Goal: Find contact information: Obtain details needed to contact an individual or organization

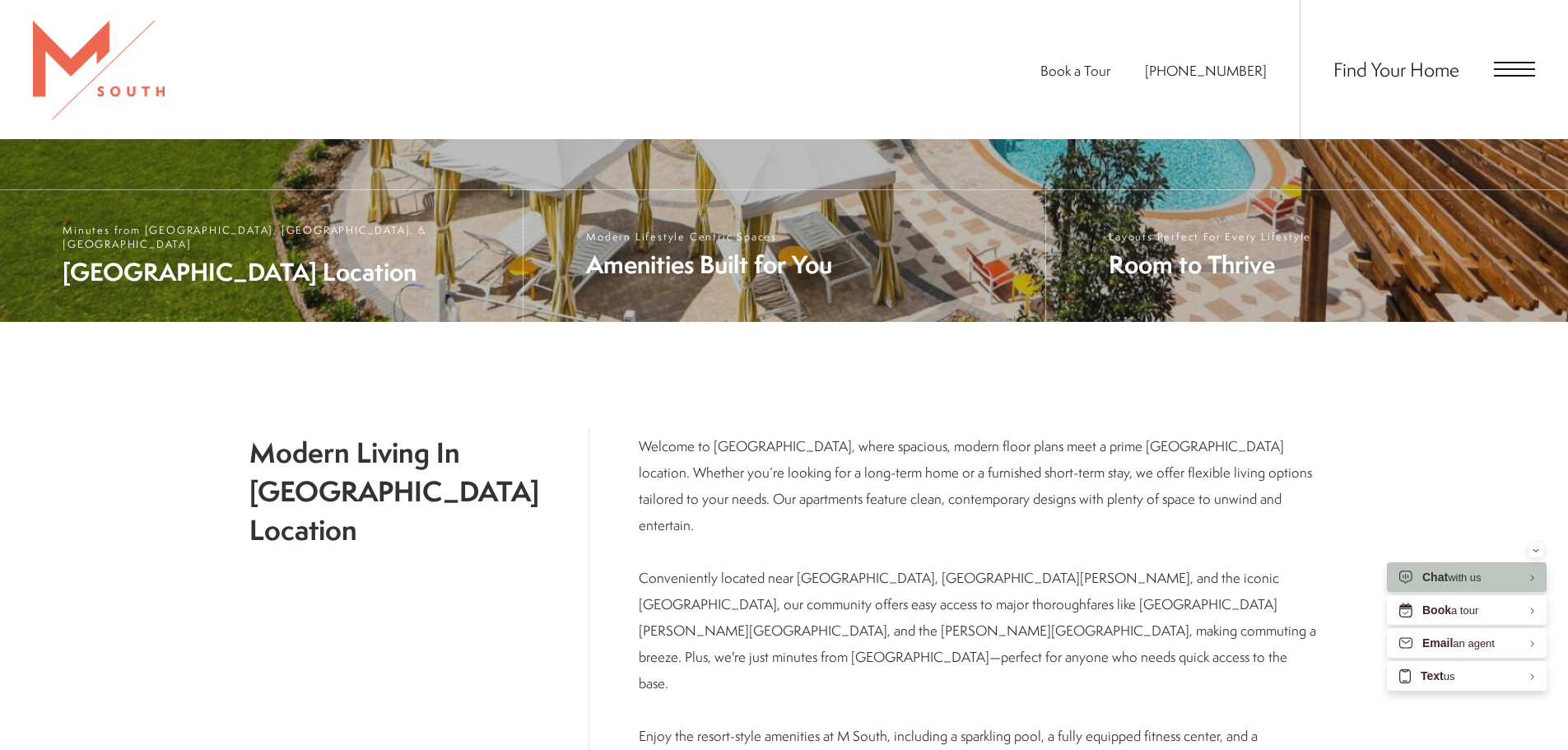
scroll to position [658, 0]
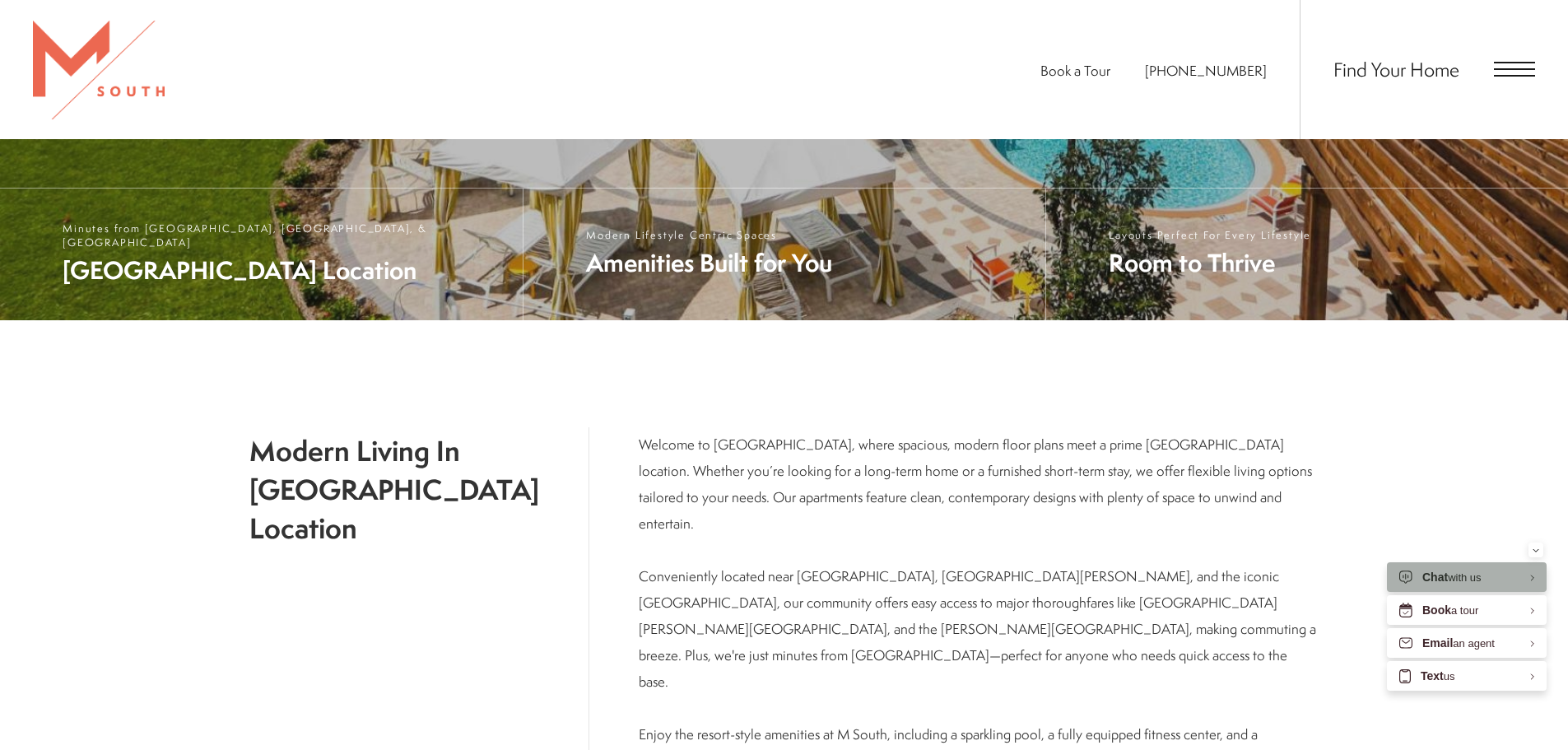
click at [1477, 584] on div "Chat with us" at bounding box center [1451, 577] width 60 height 16
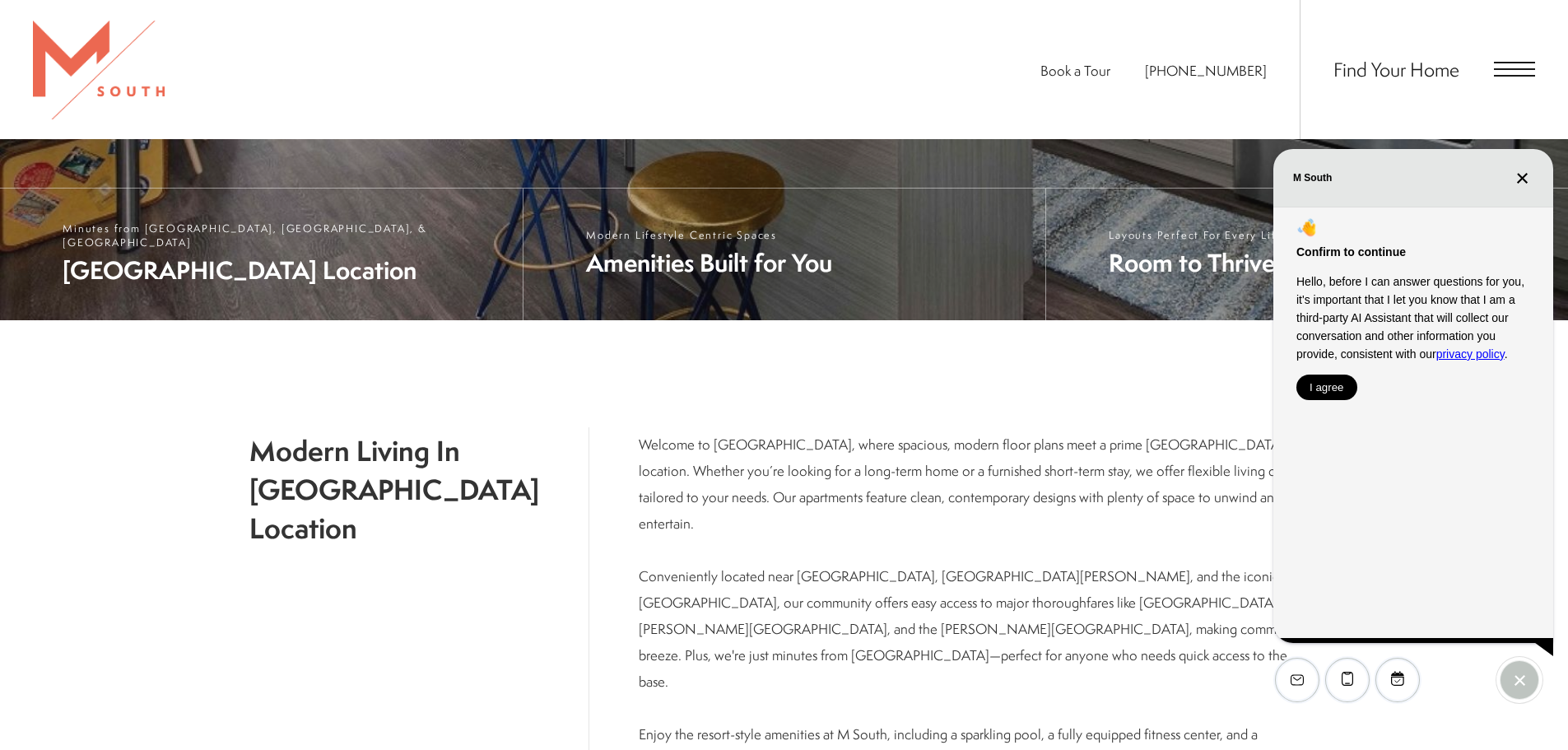
click at [1331, 389] on button "I agree" at bounding box center [1327, 387] width 61 height 26
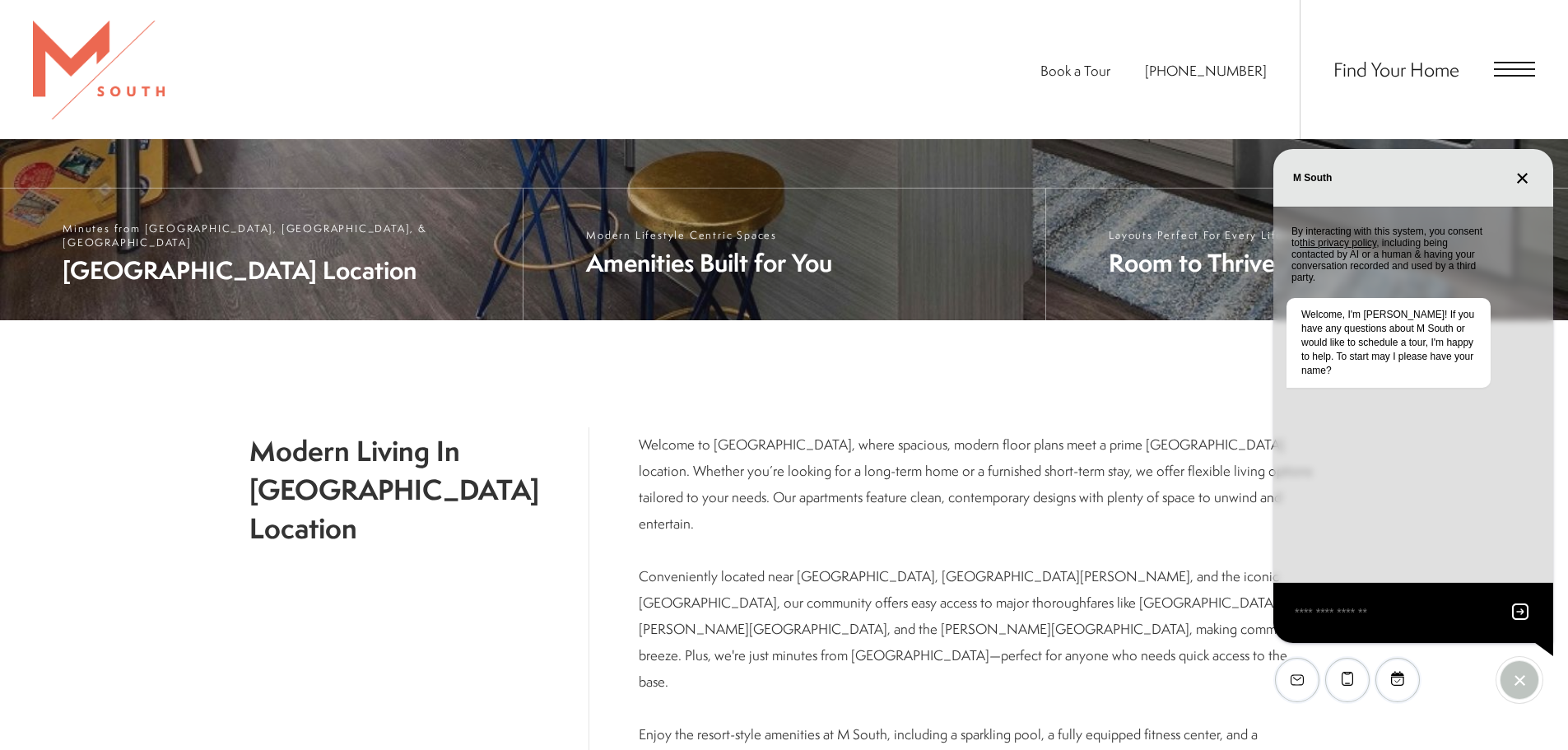
click at [1346, 602] on textarea "EliseAI Widget" at bounding box center [1394, 612] width 201 height 20
type textarea "**********"
click at [1523, 603] on icon "Send message" at bounding box center [1520, 602] width 7 height 6
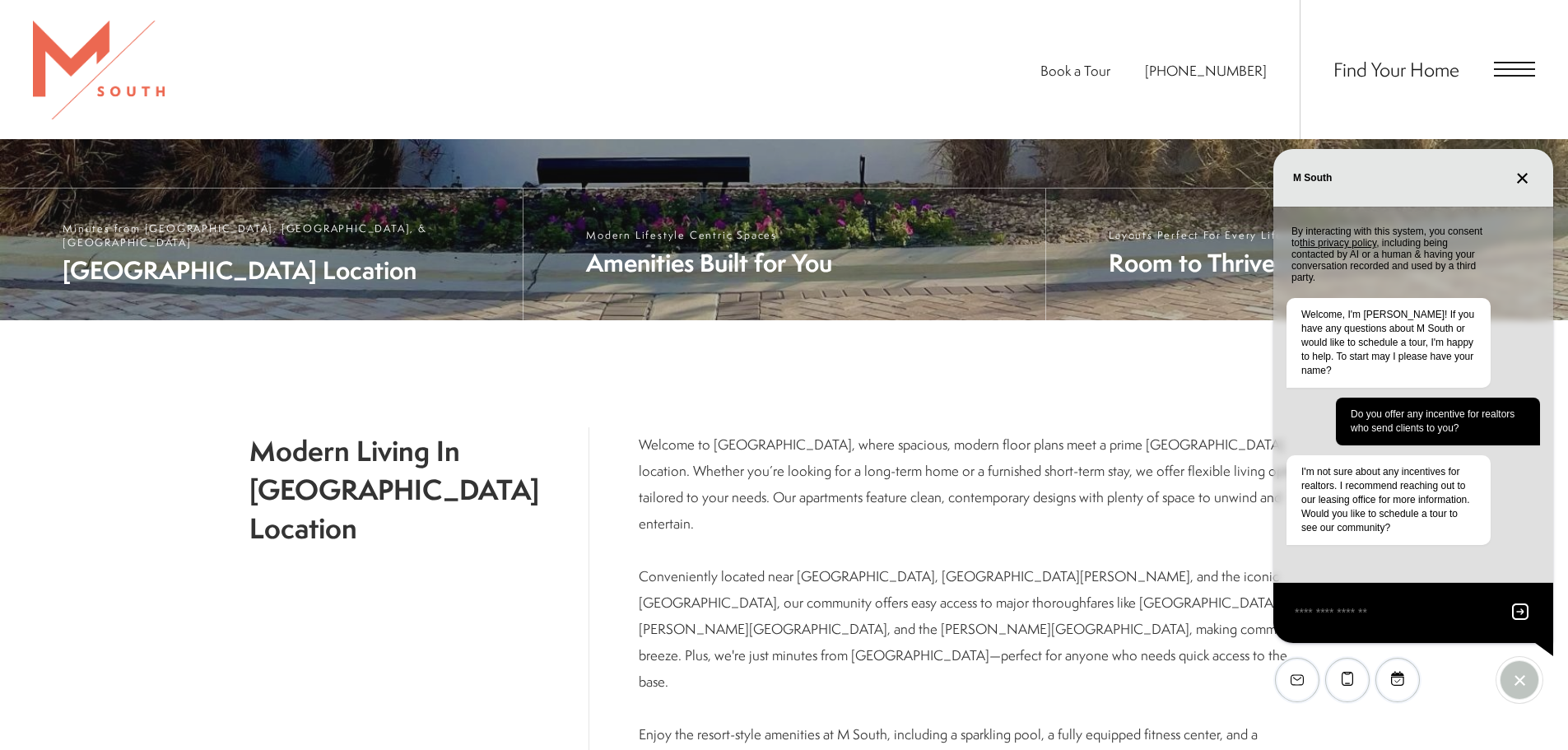
click at [1510, 69] on span "Open Menu" at bounding box center [1515, 69] width 41 height 2
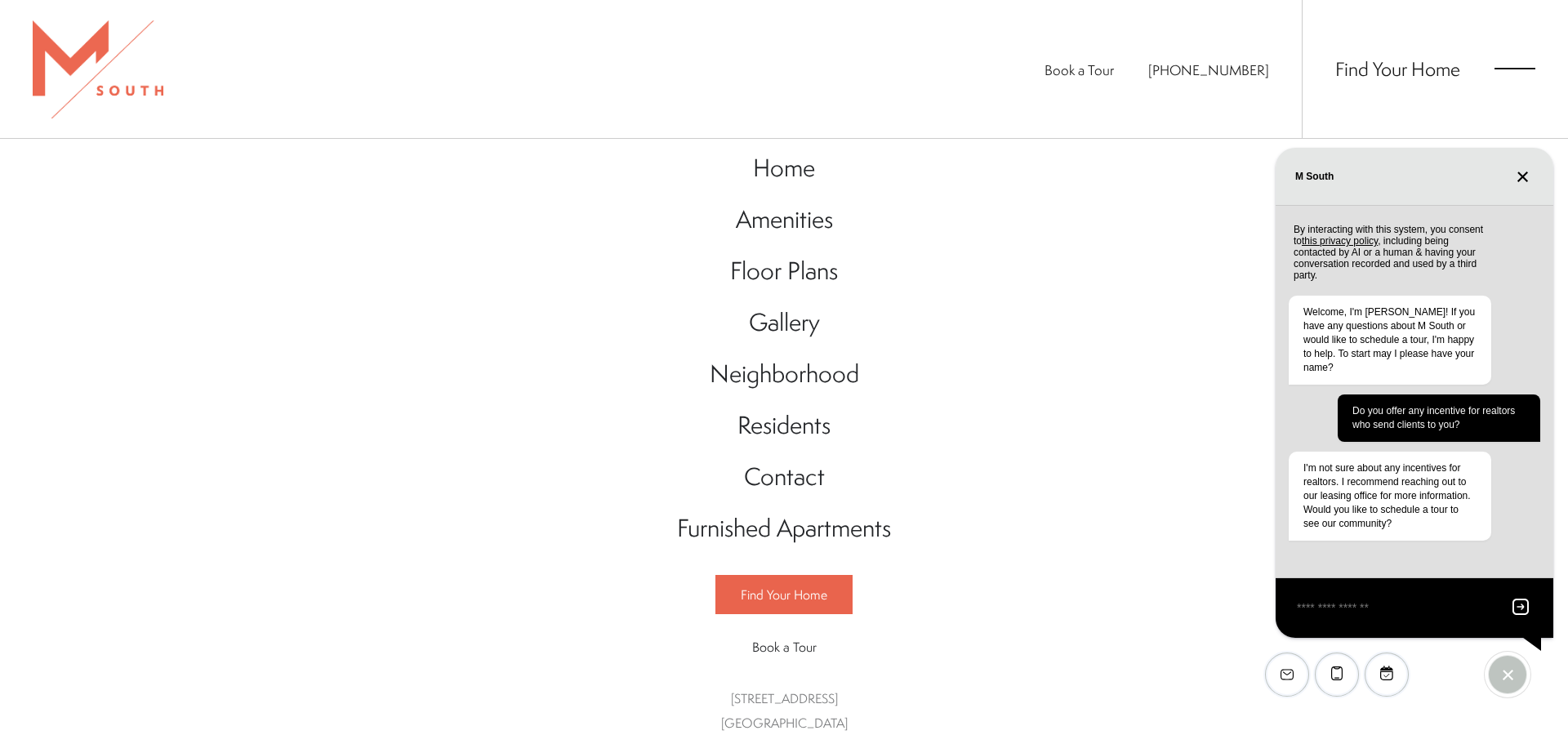
scroll to position [25, 0]
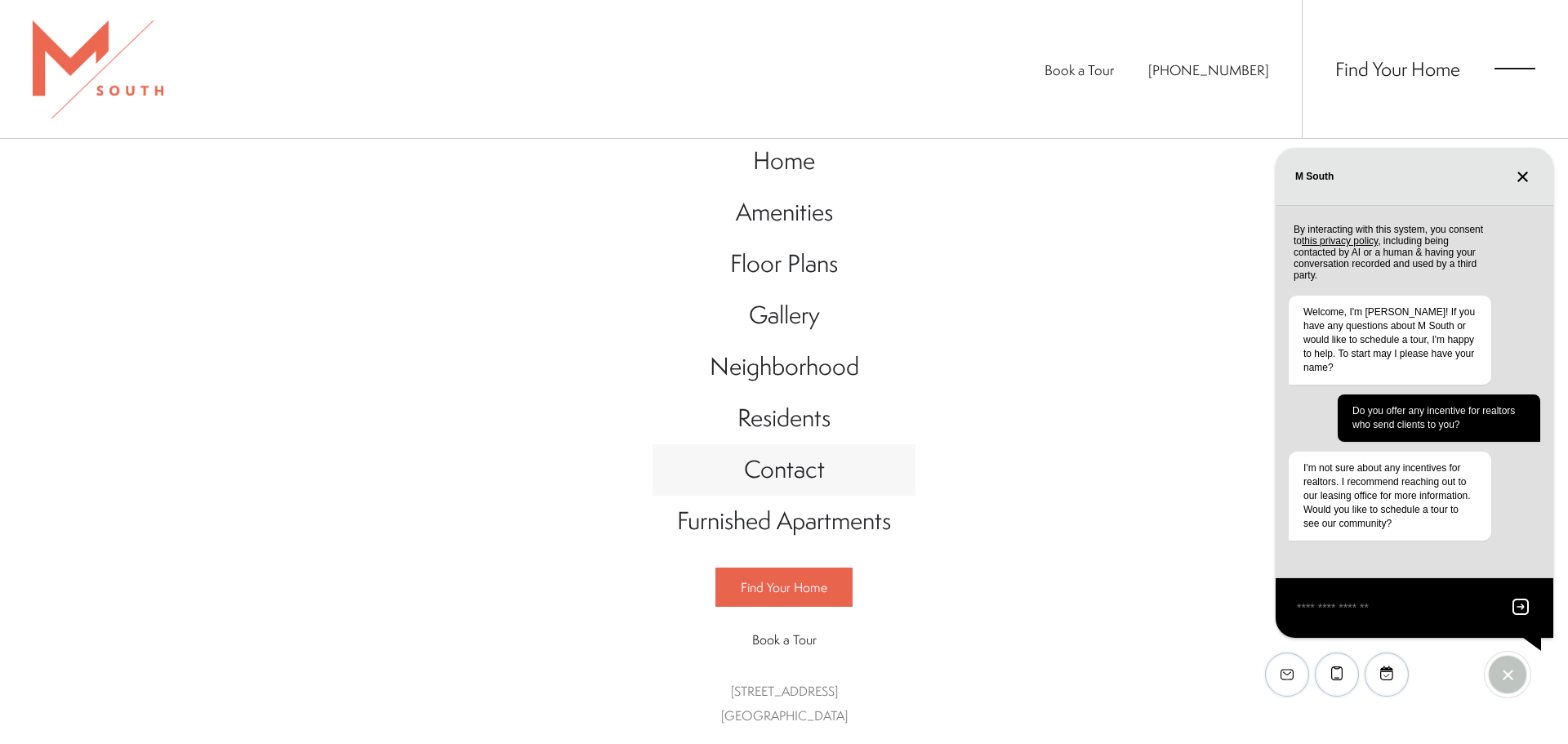
click at [803, 475] on span "Contact" at bounding box center [785, 469] width 81 height 34
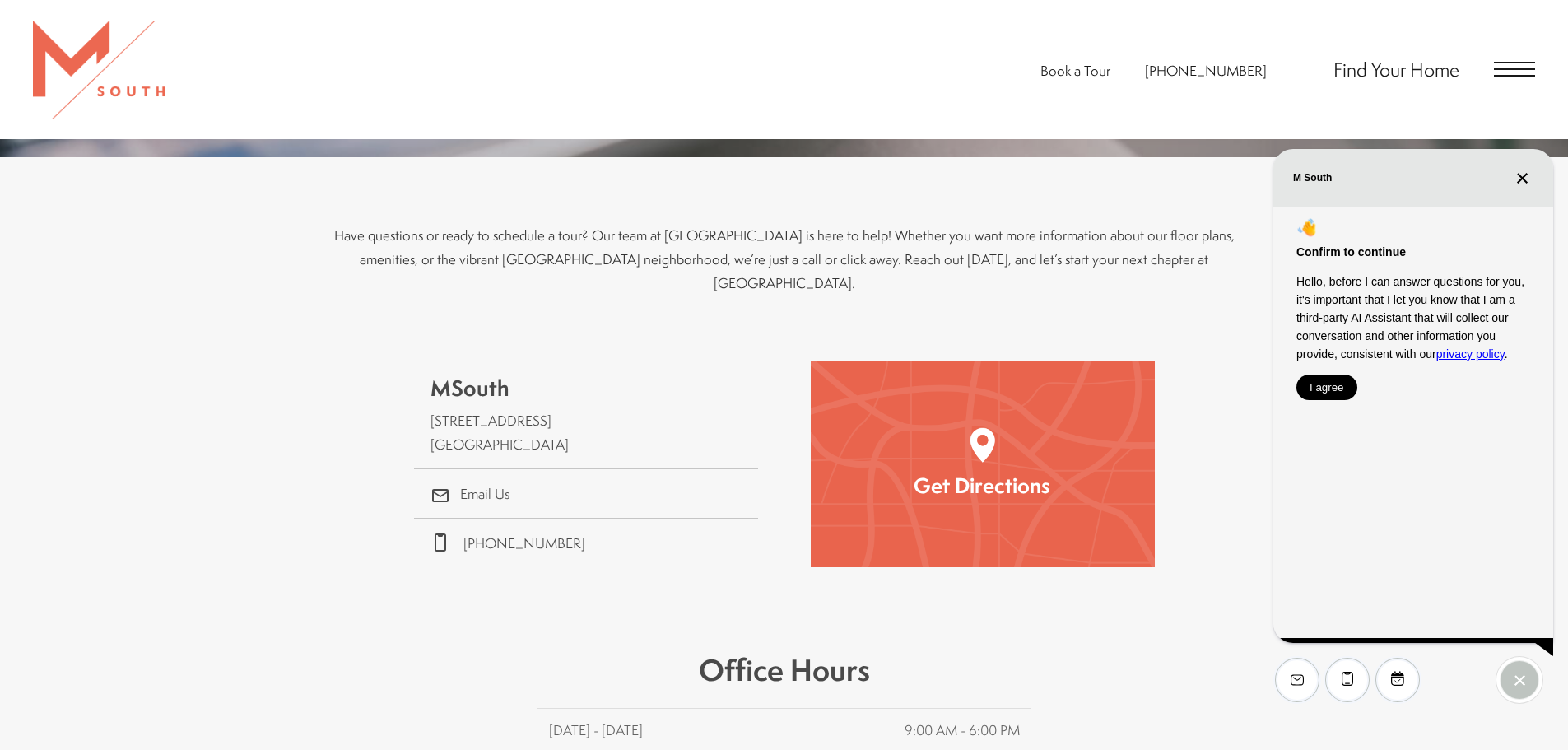
scroll to position [494, 0]
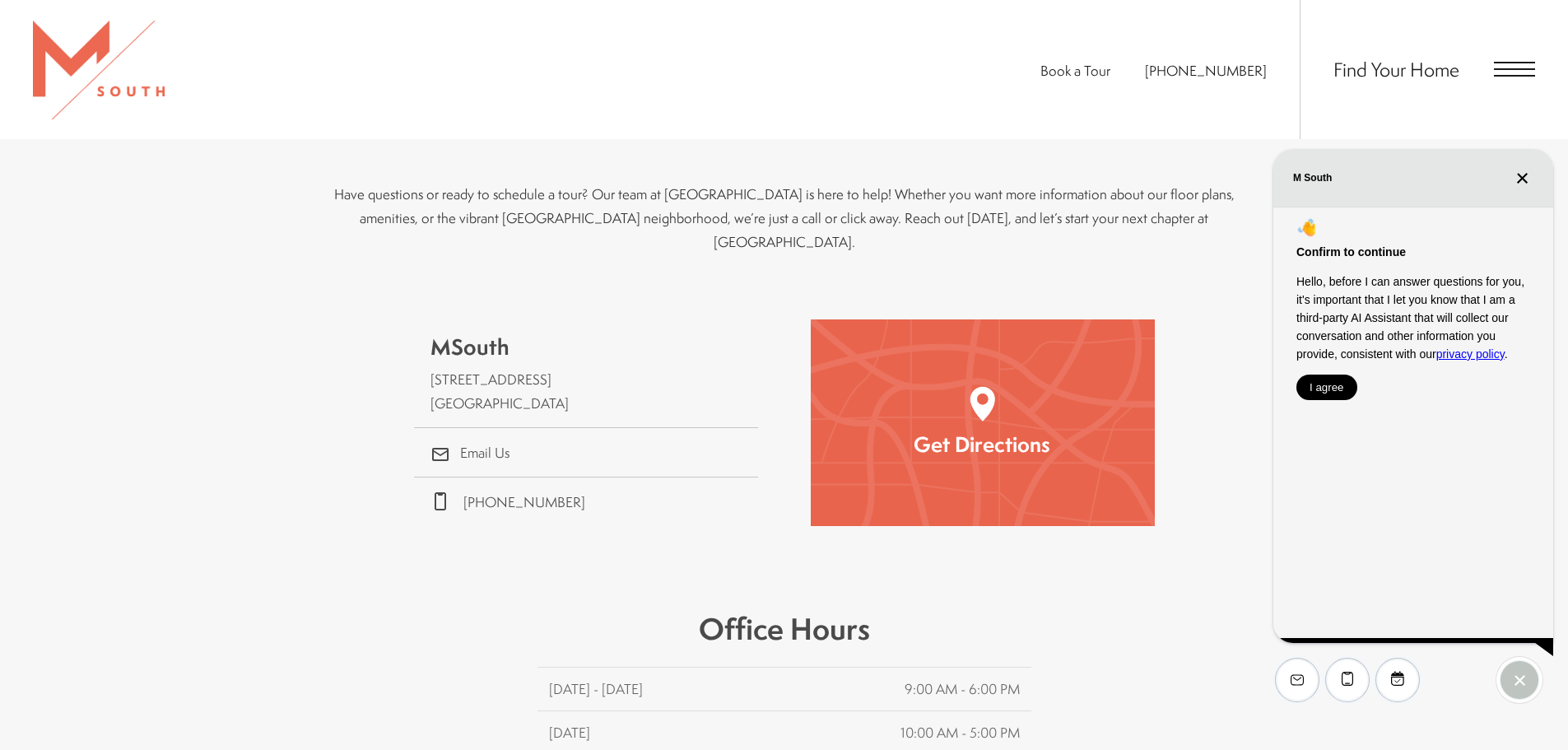
click at [1521, 176] on icon "Close chat" at bounding box center [1523, 177] width 9 height 9
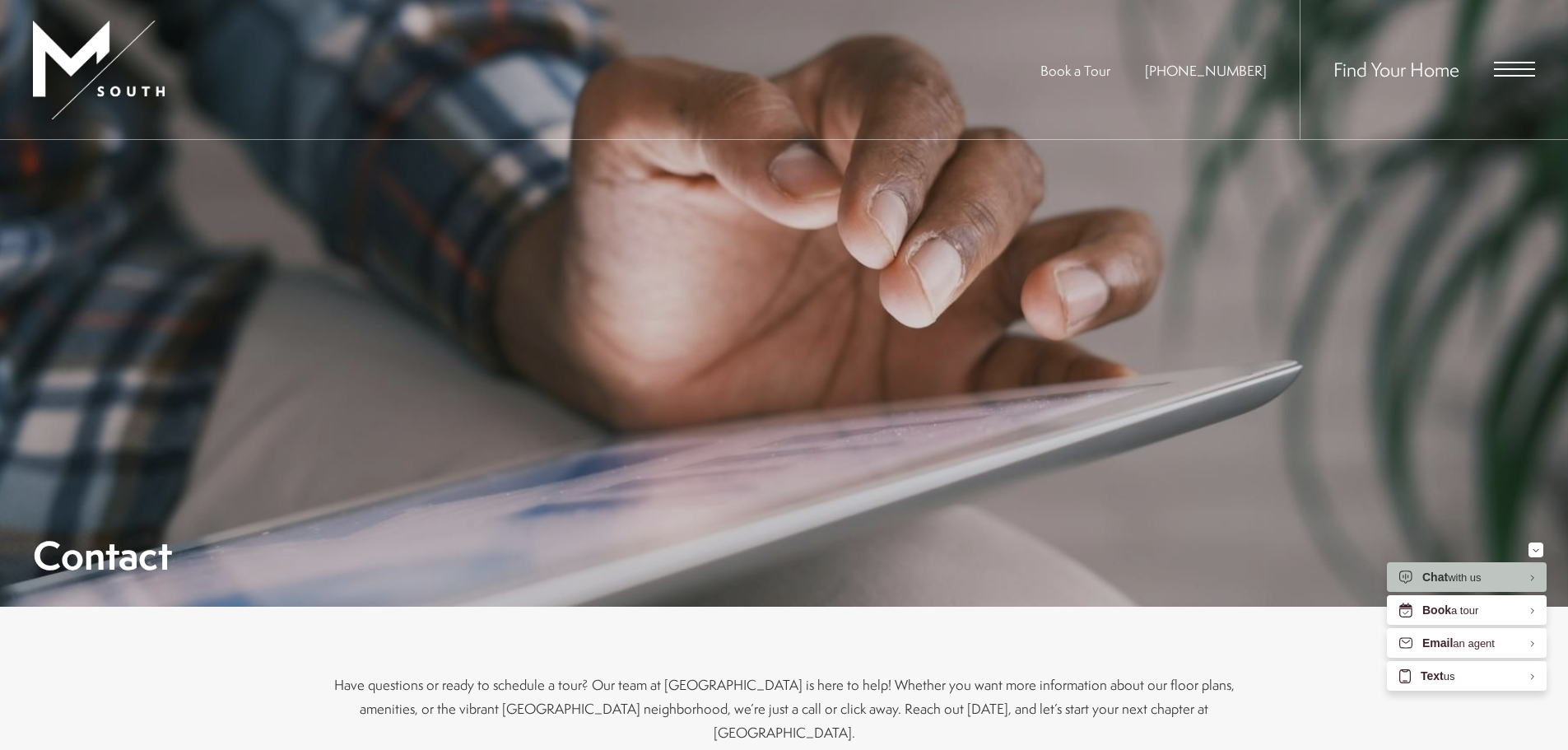
scroll to position [0, 0]
